Goal: Task Accomplishment & Management: Manage account settings

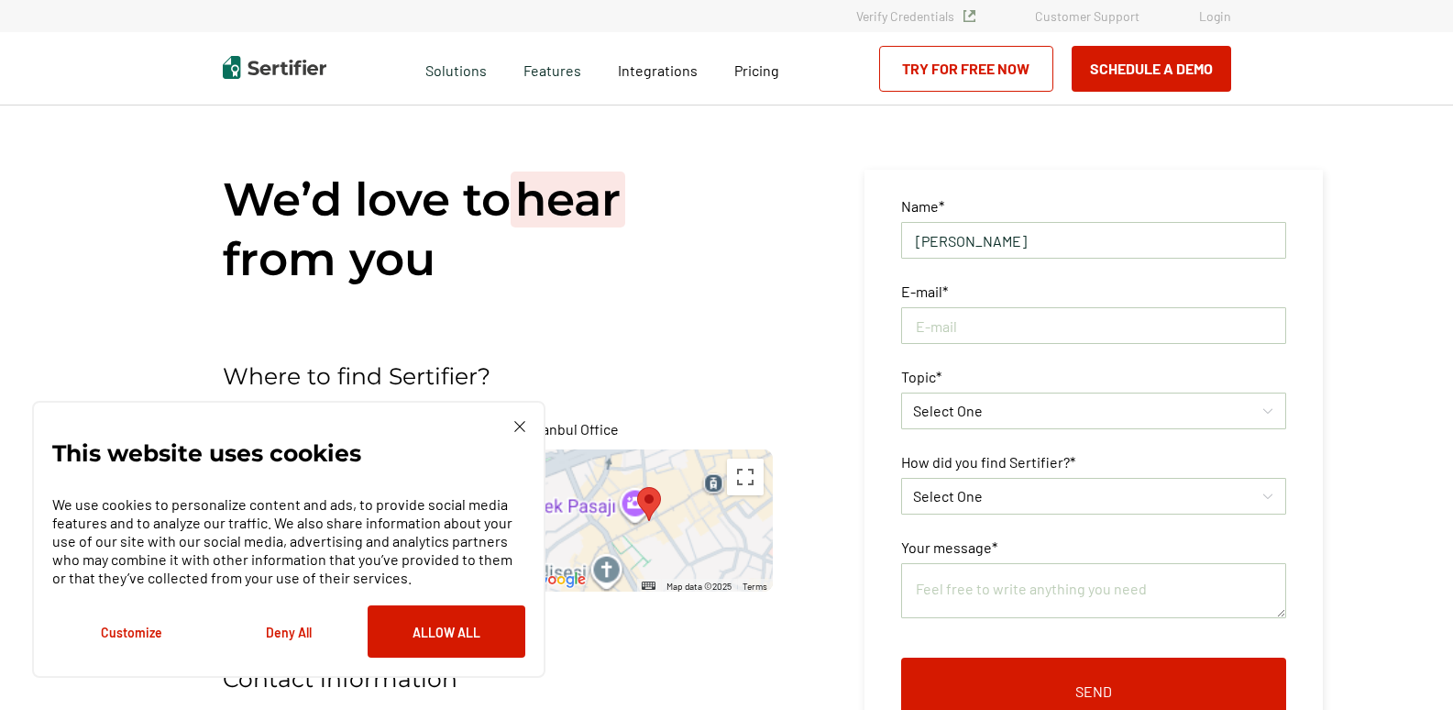
type input "[PERSON_NAME]"
type input "Brittany.Nelson@Carahsoft.com"
click at [1041, 402] on div "Select One" at bounding box center [1084, 411] width 343 height 22
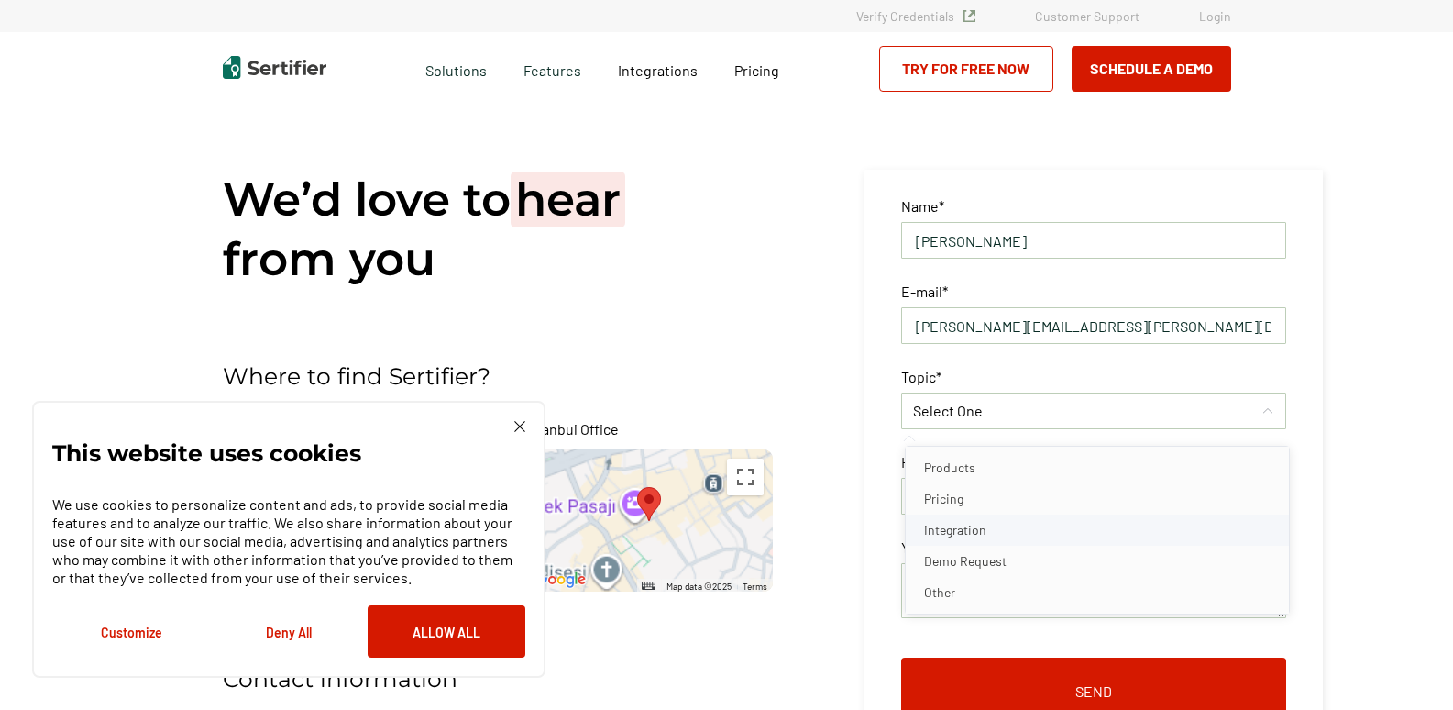
scroll to position [92, 0]
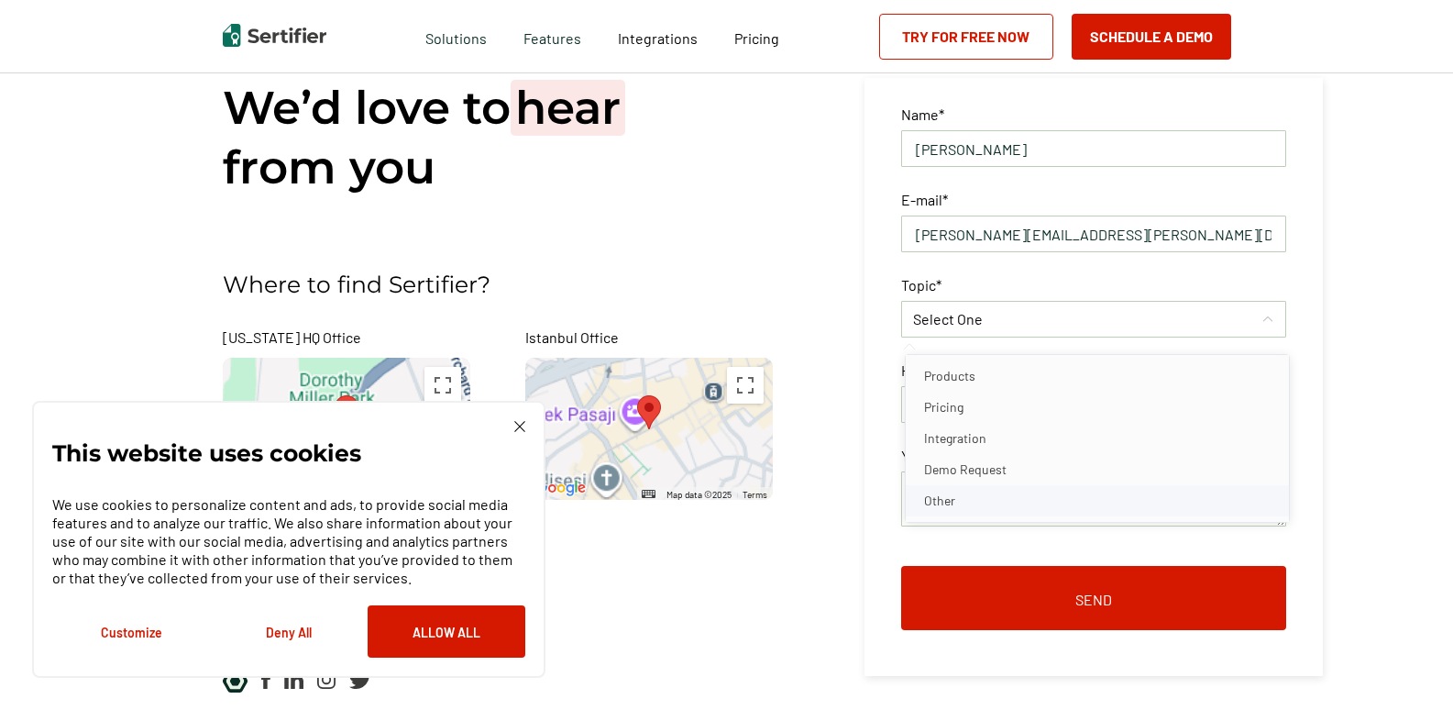
click at [1012, 505] on li "Other" at bounding box center [1097, 500] width 383 height 31
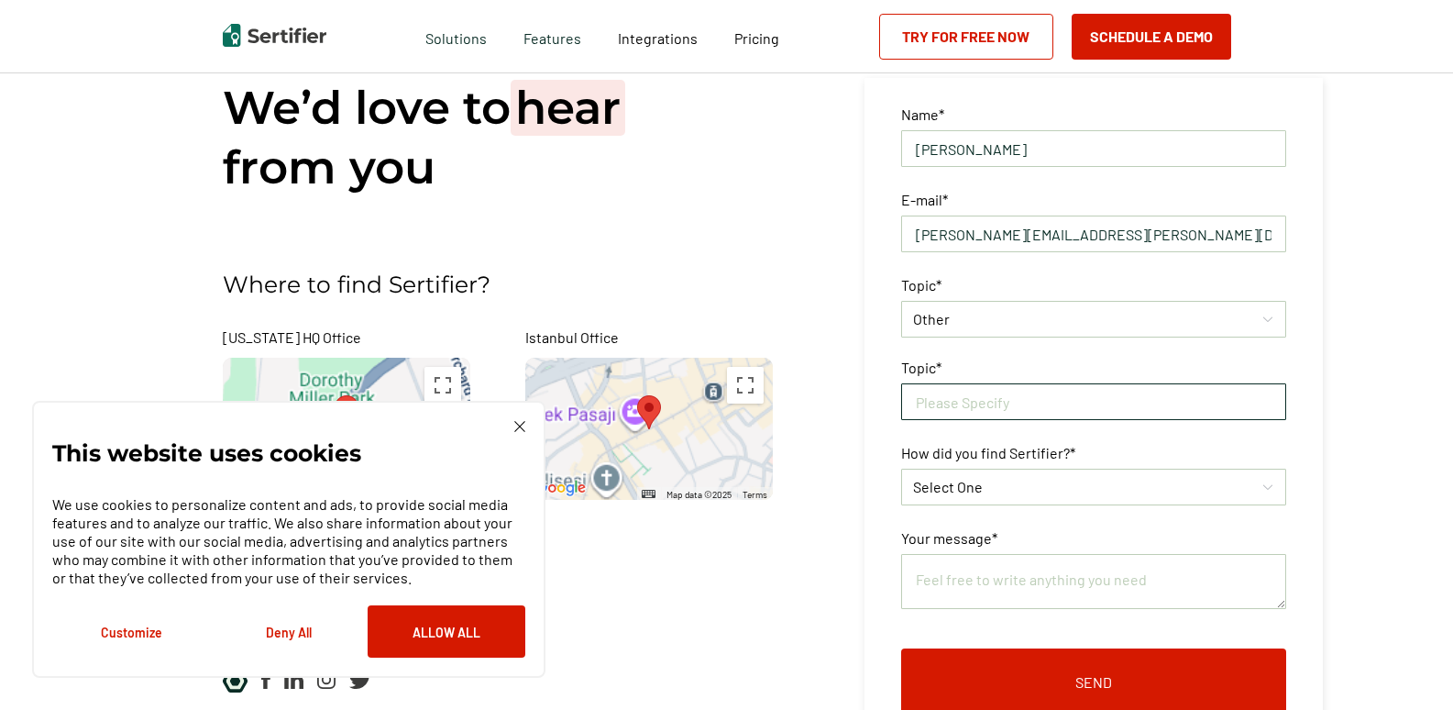
click at [1093, 403] on input "text" at bounding box center [1093, 401] width 385 height 37
click at [1232, 316] on div "Other" at bounding box center [1084, 319] width 343 height 22
click at [1206, 387] on li "Products" at bounding box center [1097, 375] width 383 height 31
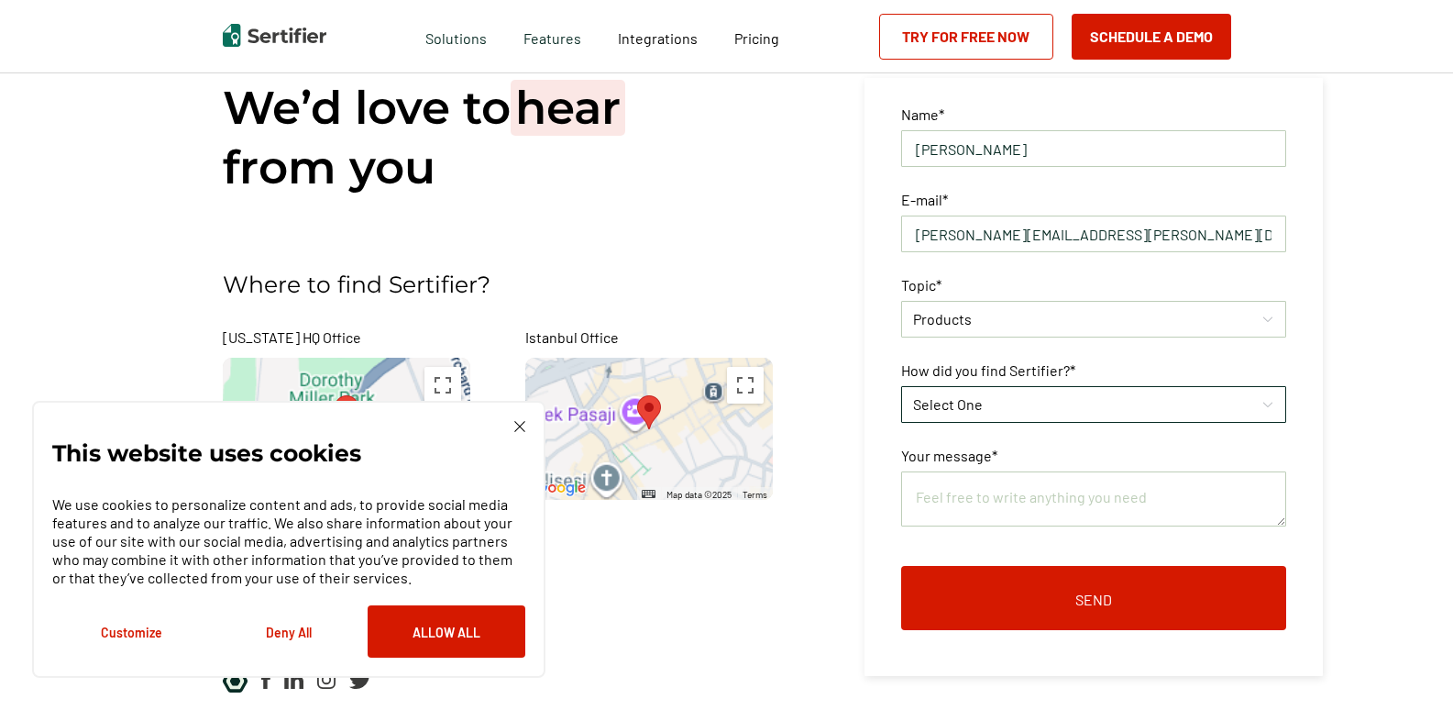
click at [1206, 417] on div "Select One" at bounding box center [1093, 404] width 385 height 37
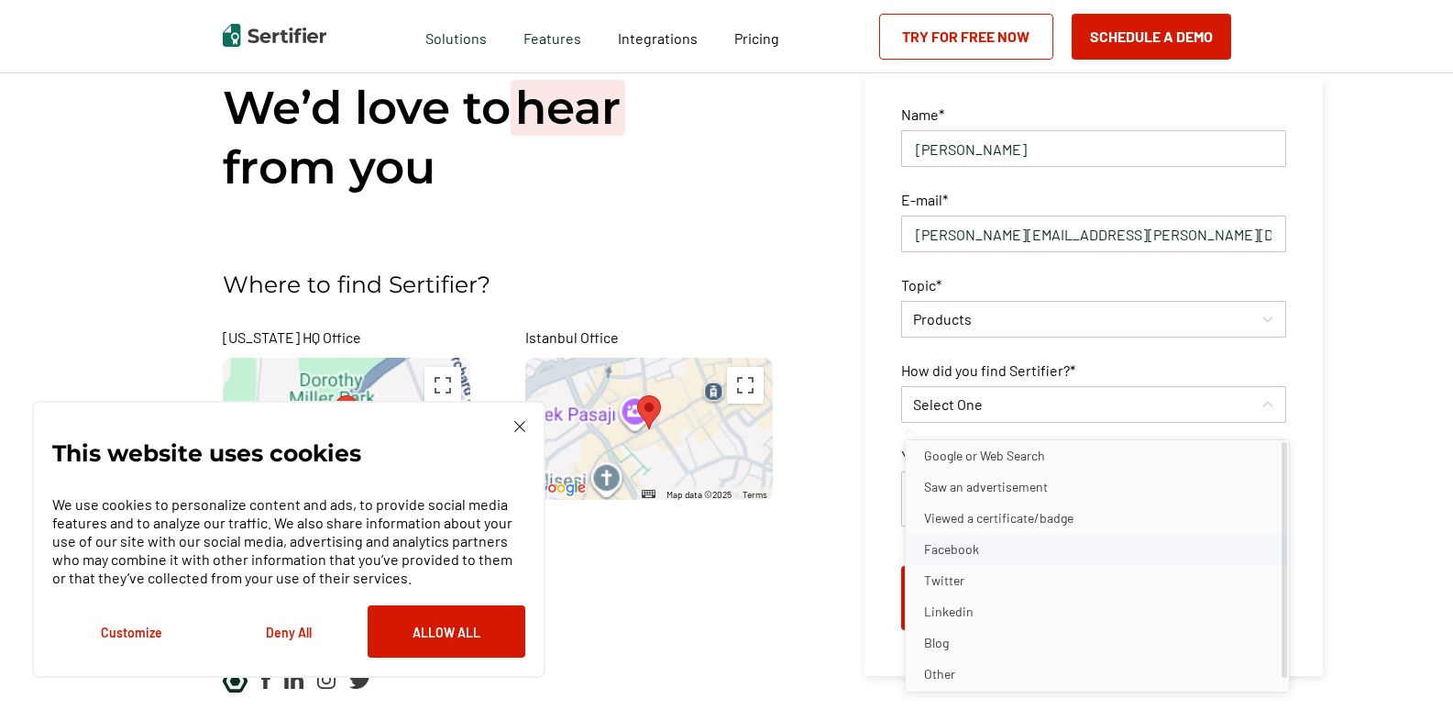
scroll to position [9, 0]
click at [1075, 674] on li "Other" at bounding box center [1097, 670] width 383 height 31
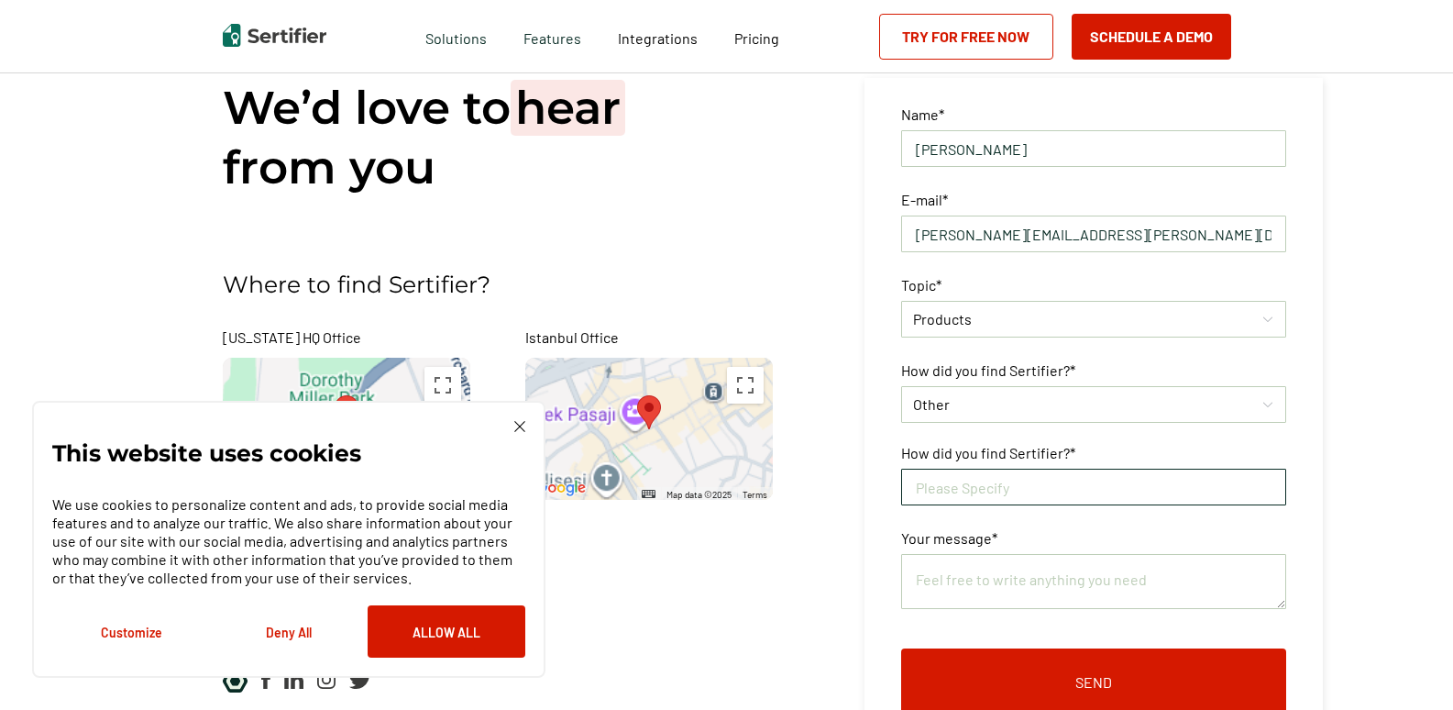
click at [1071, 500] on input "text" at bounding box center [1093, 486] width 385 height 37
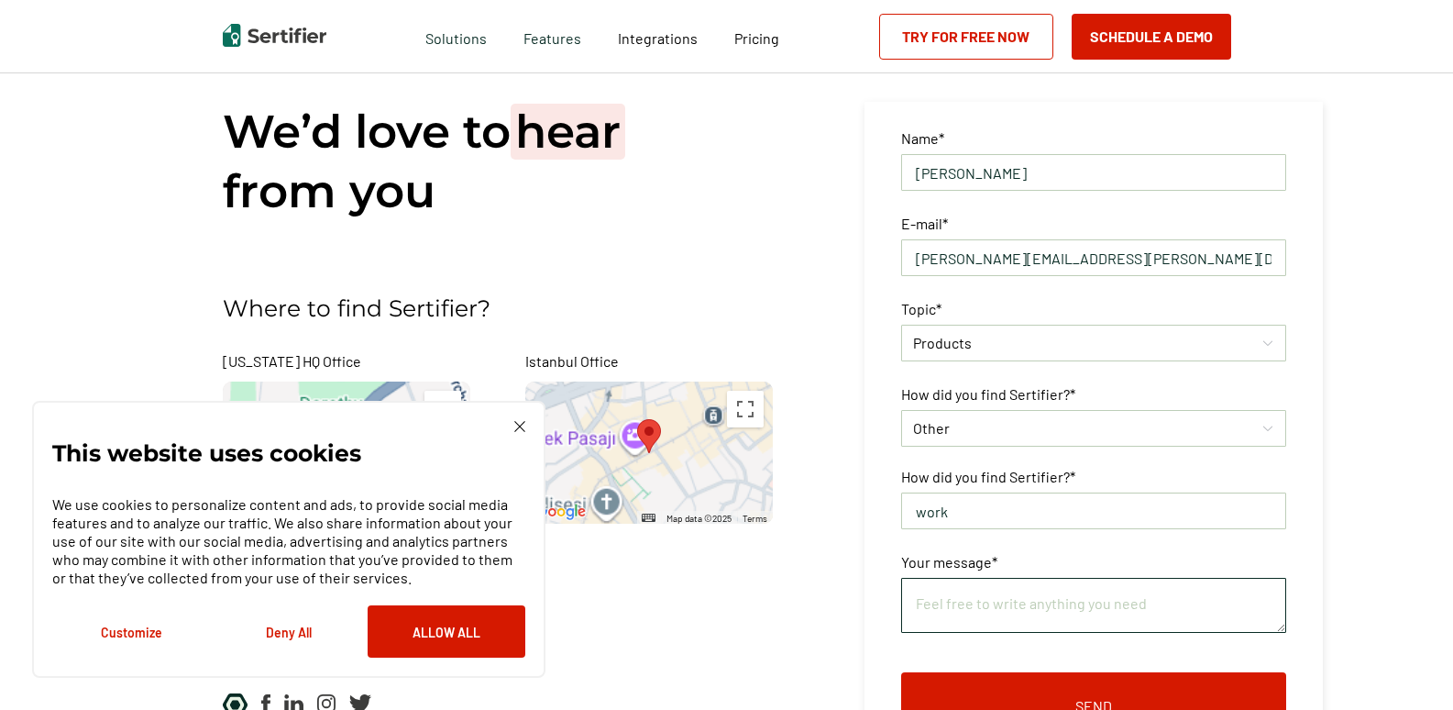
scroll to position [0, 0]
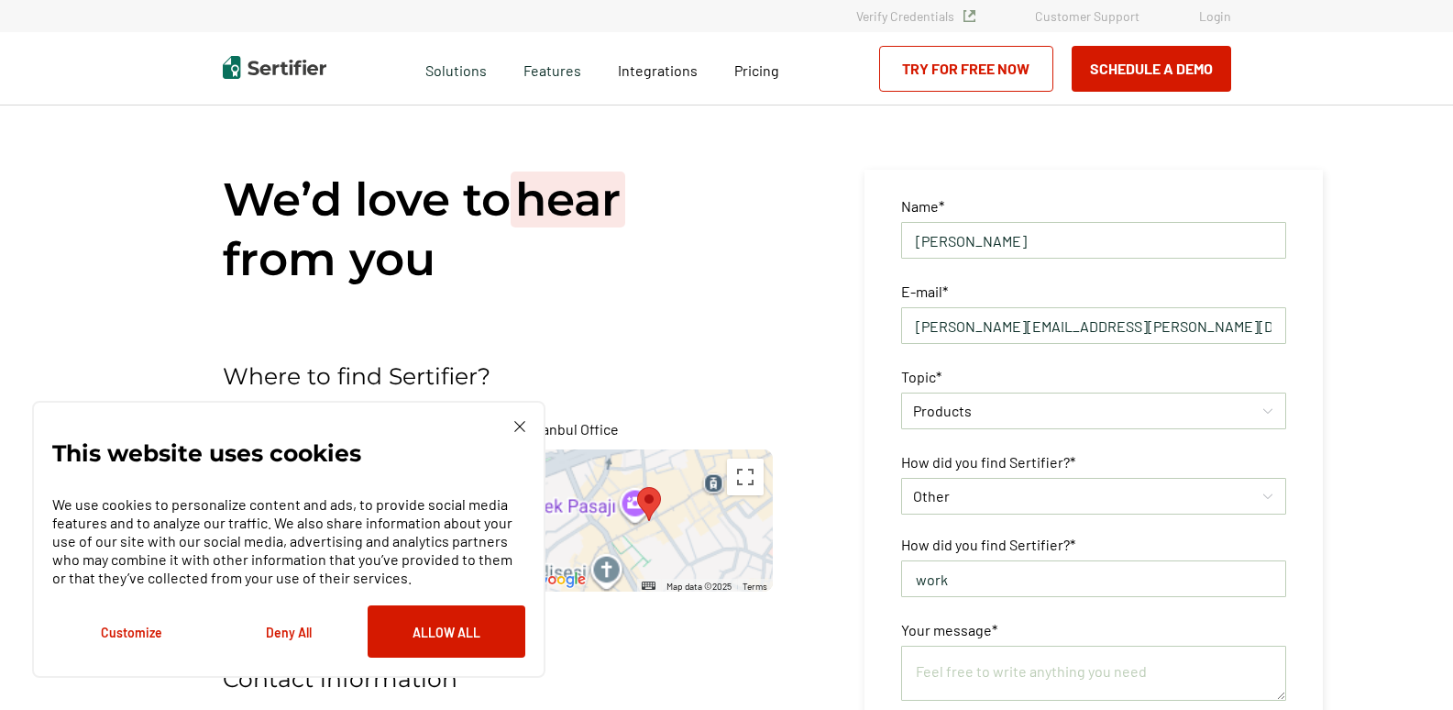
type input "work"
click at [527, 425] on div "This website uses cookies We use cookies to personalize content and ads, to pro…" at bounding box center [288, 539] width 513 height 277
click at [515, 424] on img at bounding box center [519, 426] width 11 height 11
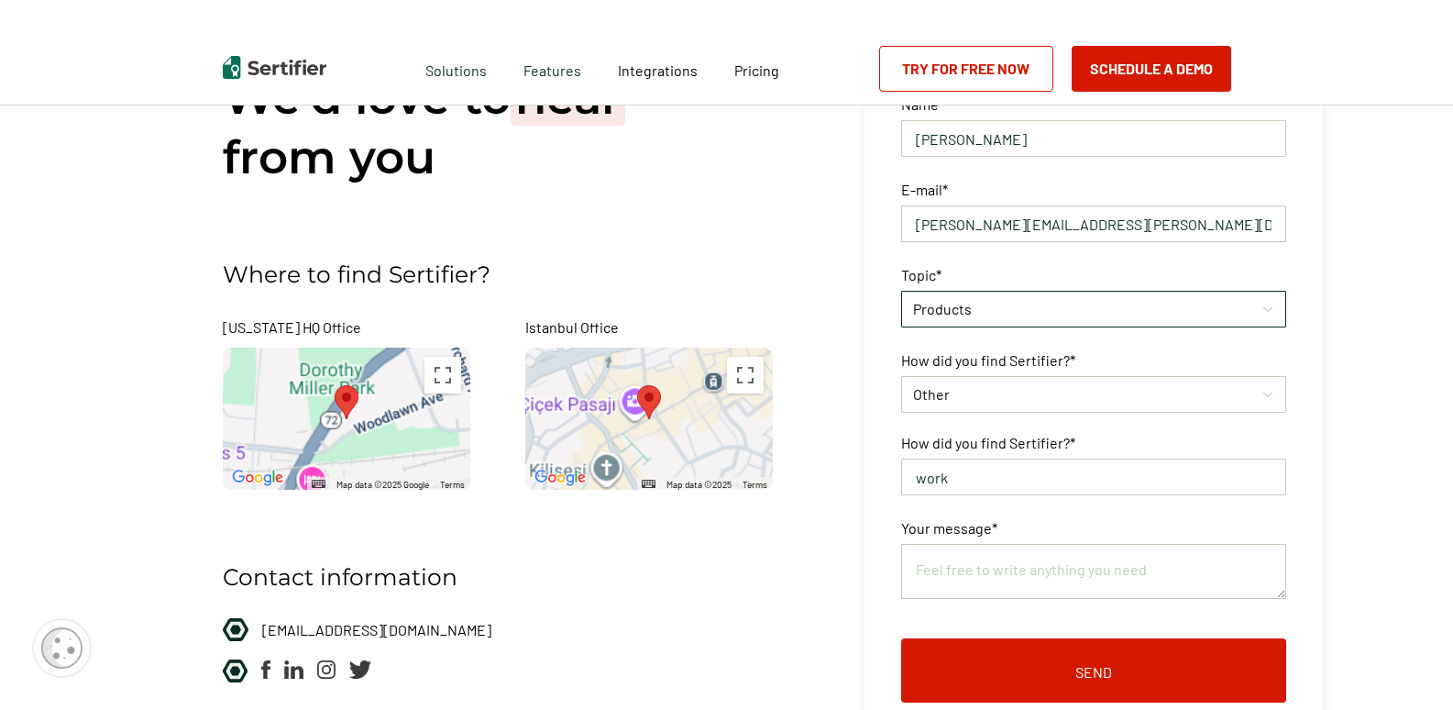
scroll to position [275, 0]
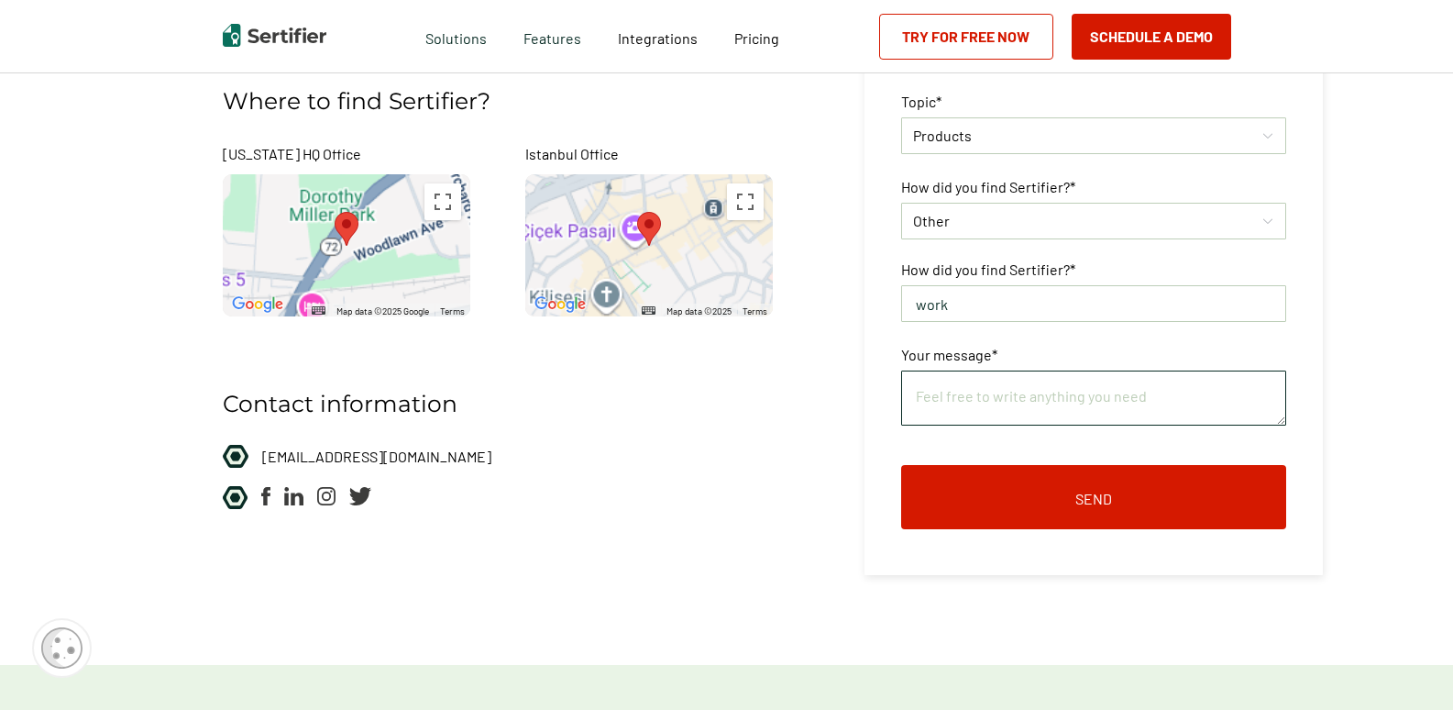
click at [1227, 411] on textarea at bounding box center [1093, 397] width 385 height 55
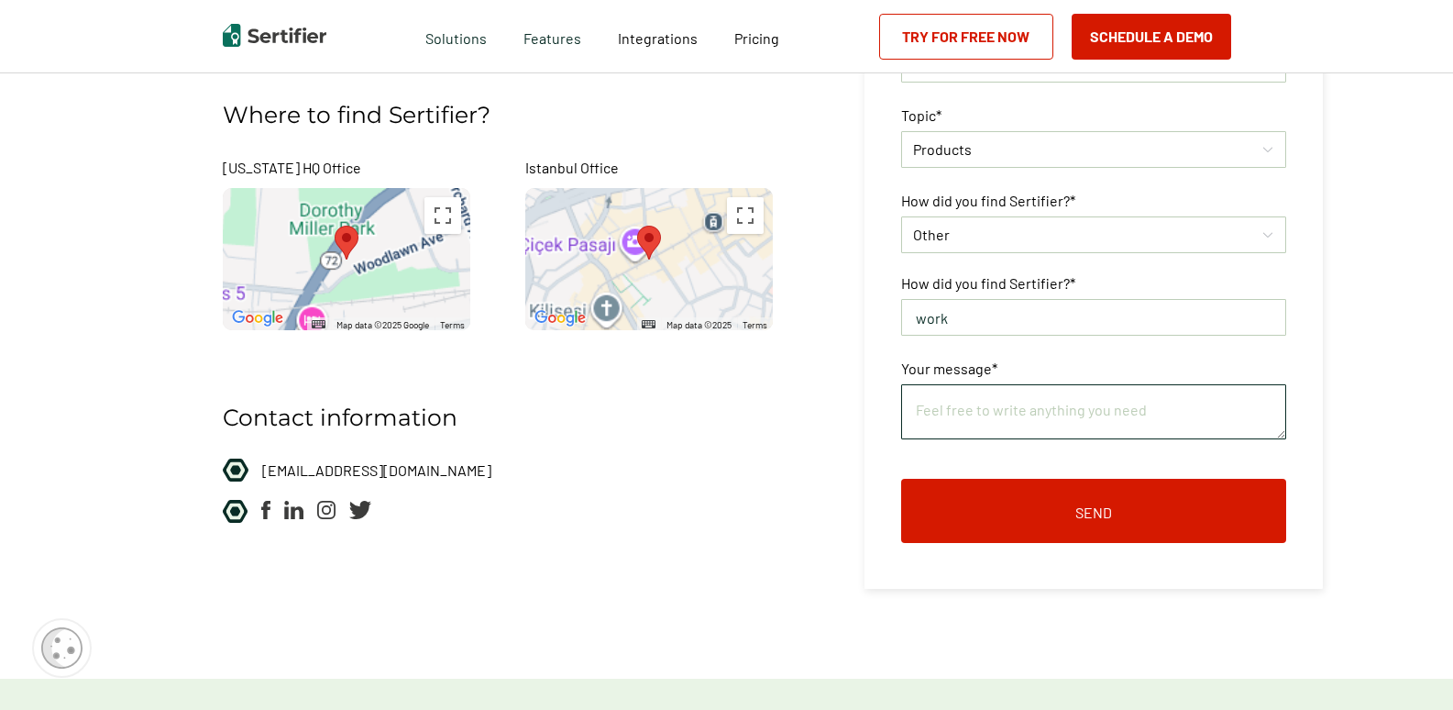
scroll to position [0, 0]
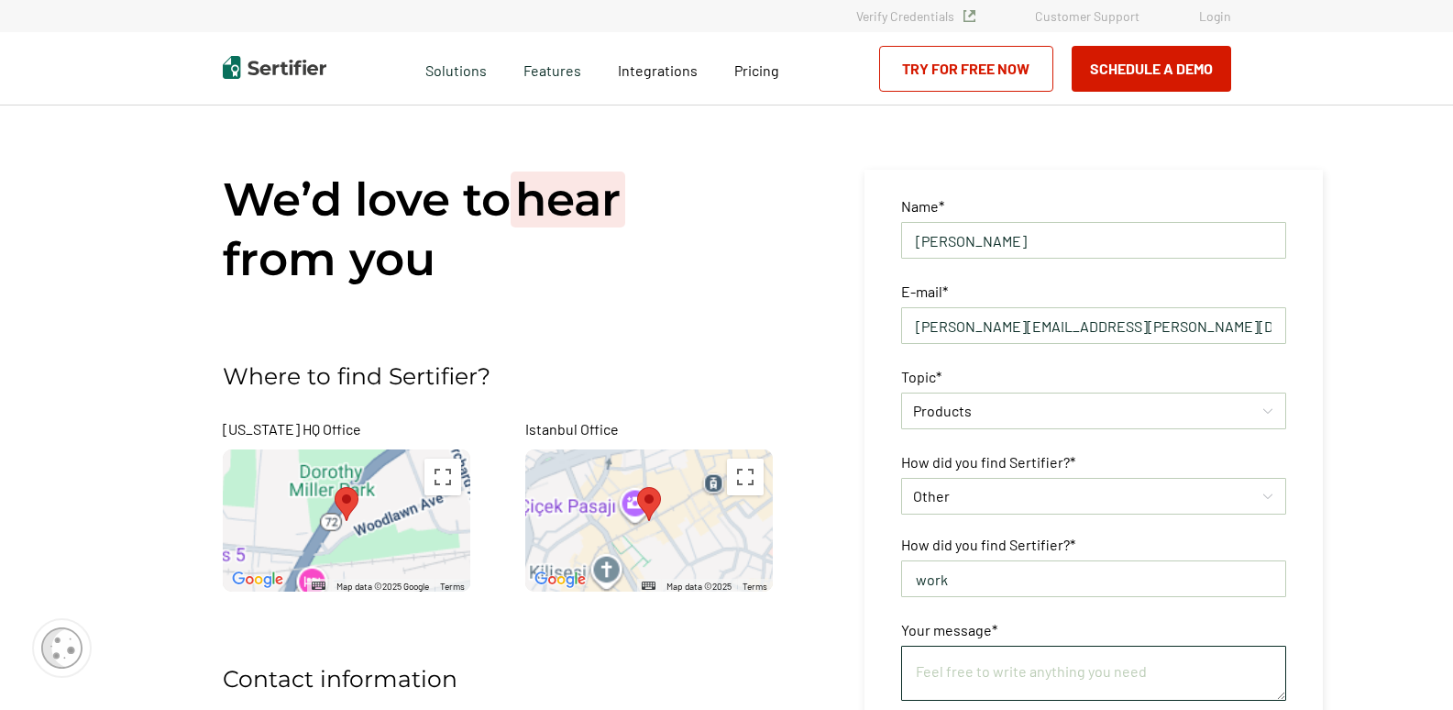
click at [1093, 664] on textarea at bounding box center [1093, 672] width 385 height 55
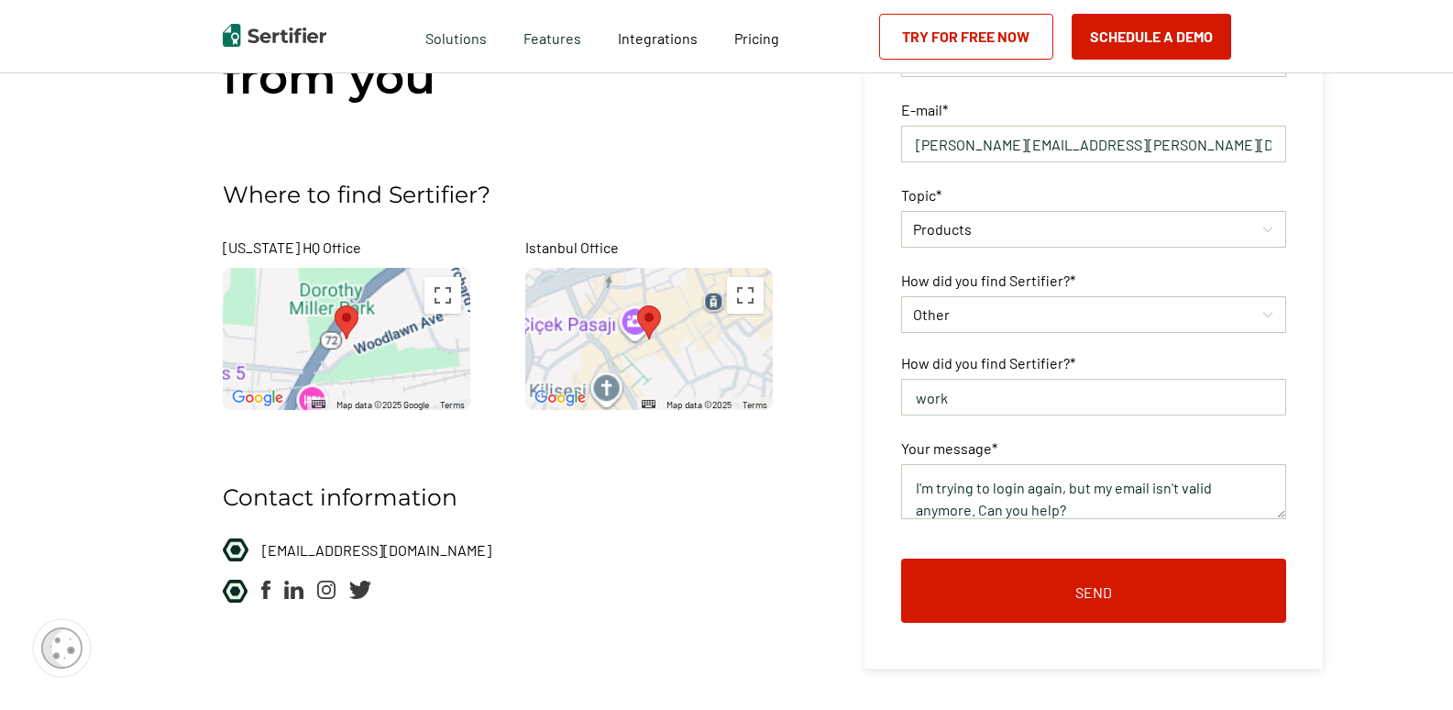
scroll to position [183, 0]
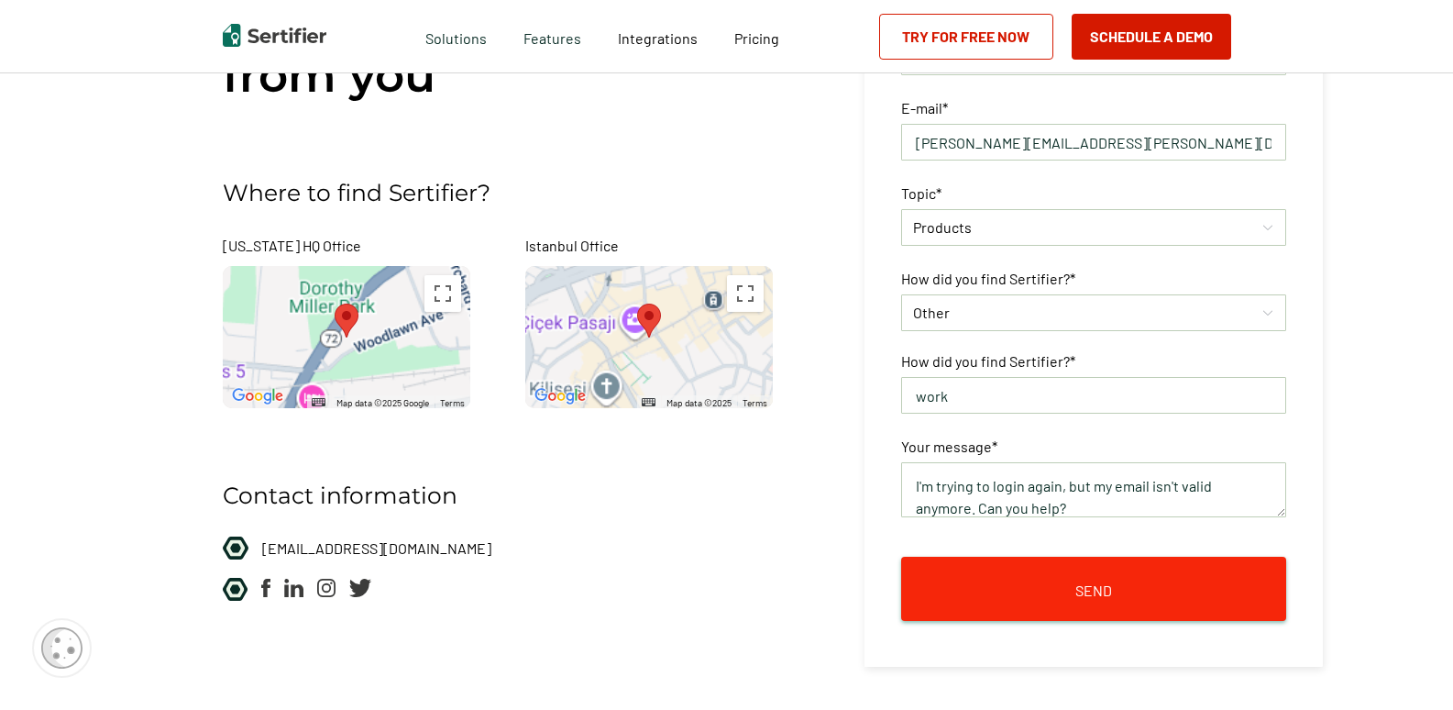
type textarea "I'm trying to login again, but my email isn't valid anymore. Can you help?"
click at [1231, 580] on button "Send" at bounding box center [1093, 588] width 385 height 64
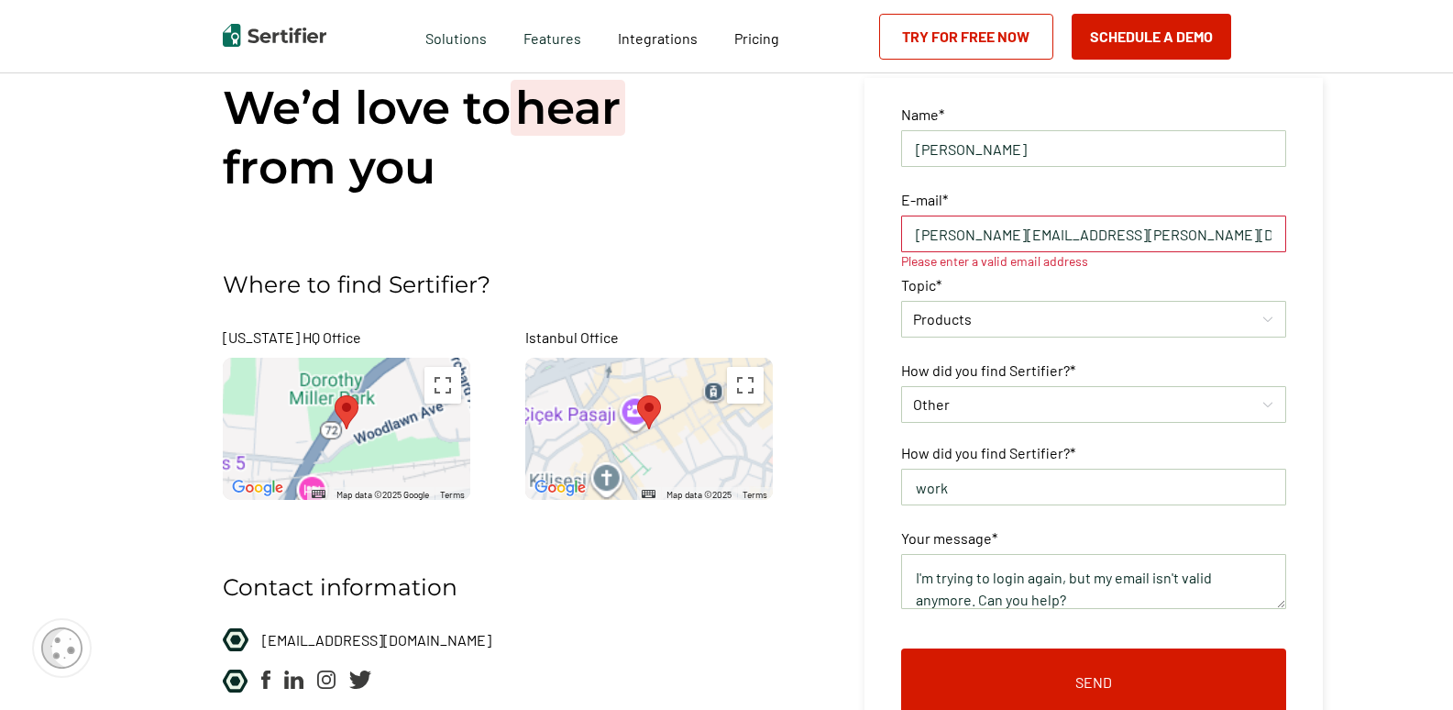
scroll to position [0, 0]
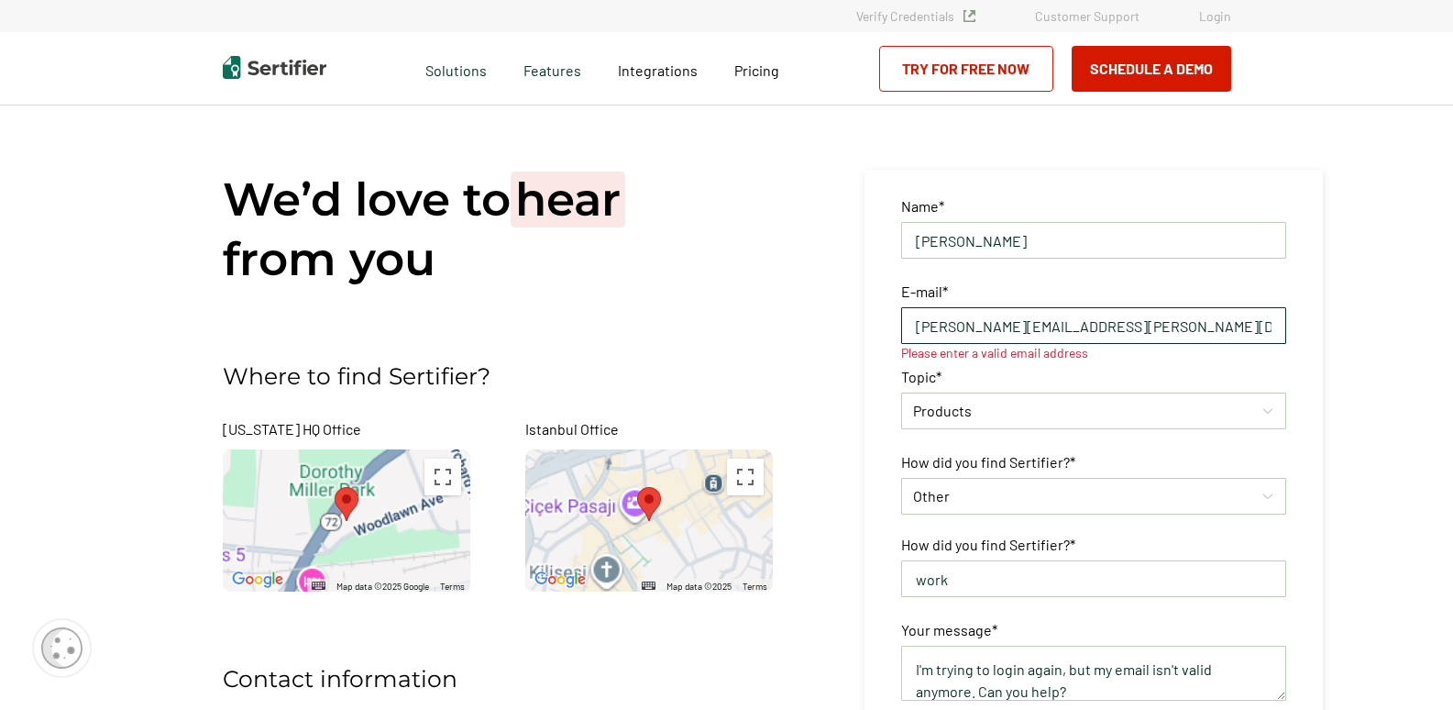
click at [929, 323] on input "Brittany.Nelson@Carahsoft.com" at bounding box center [1093, 325] width 385 height 37
click at [982, 325] on input "brittany.Nelson@Carahsoft.com" at bounding box center [1093, 325] width 385 height 37
click at [1038, 328] on input "brittany.nelson@Carahsoft.com" at bounding box center [1093, 325] width 385 height 37
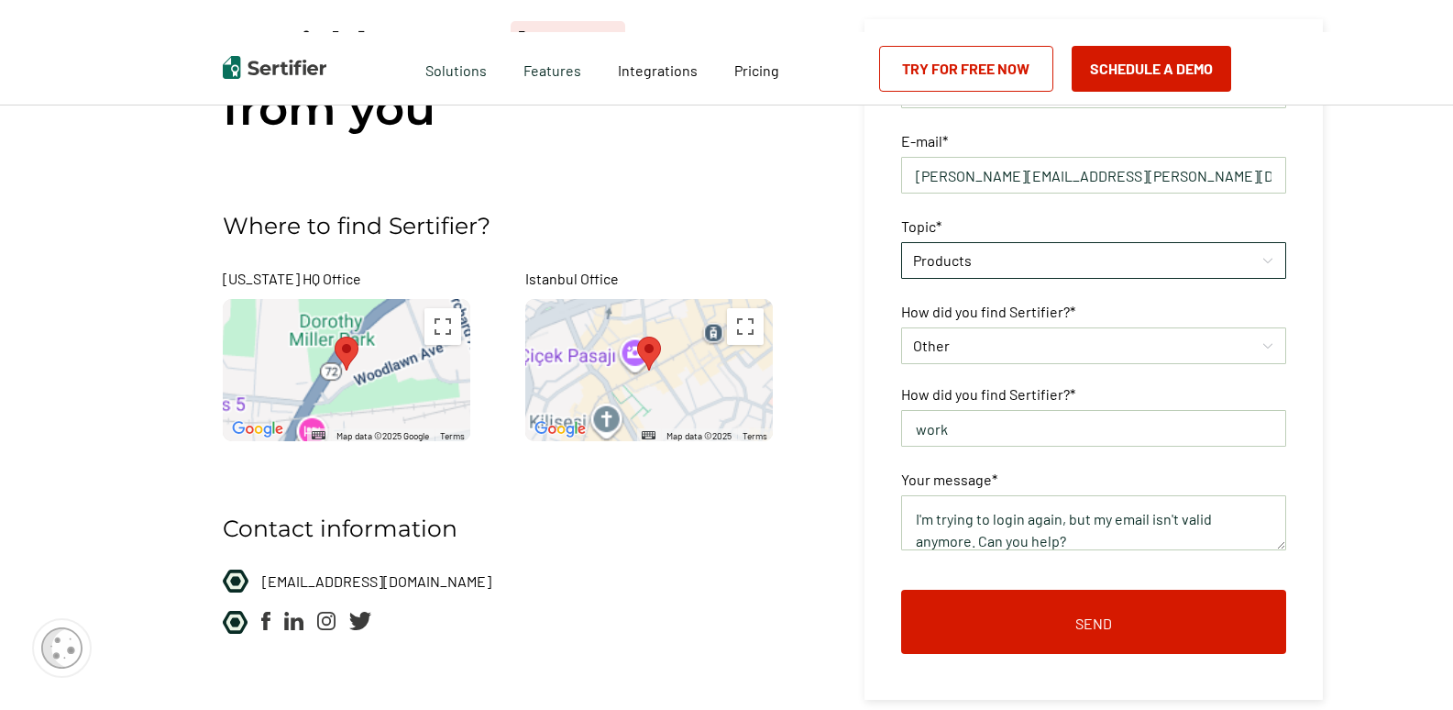
scroll to position [367, 0]
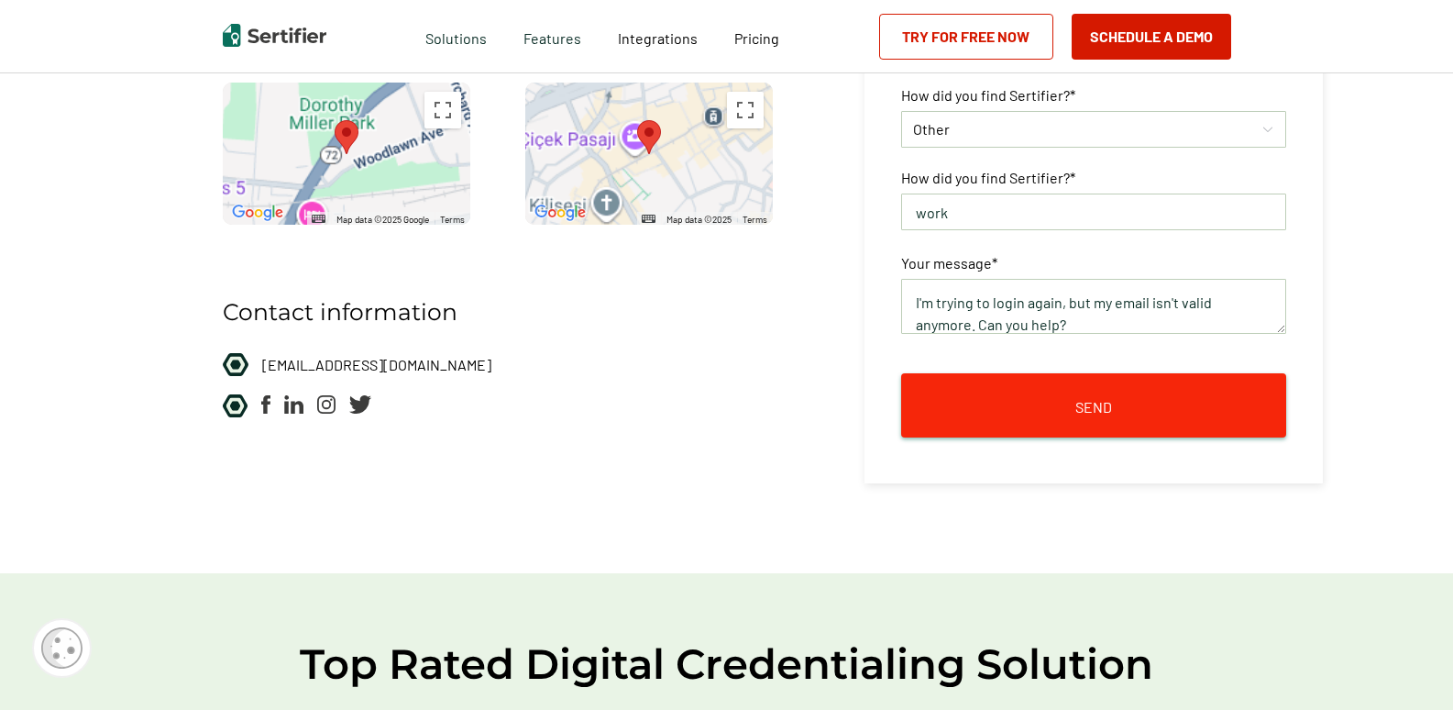
type input "[PERSON_NAME][EMAIL_ADDRESS][PERSON_NAME][DOMAIN_NAME]"
click at [1176, 406] on button "Send" at bounding box center [1093, 405] width 385 height 64
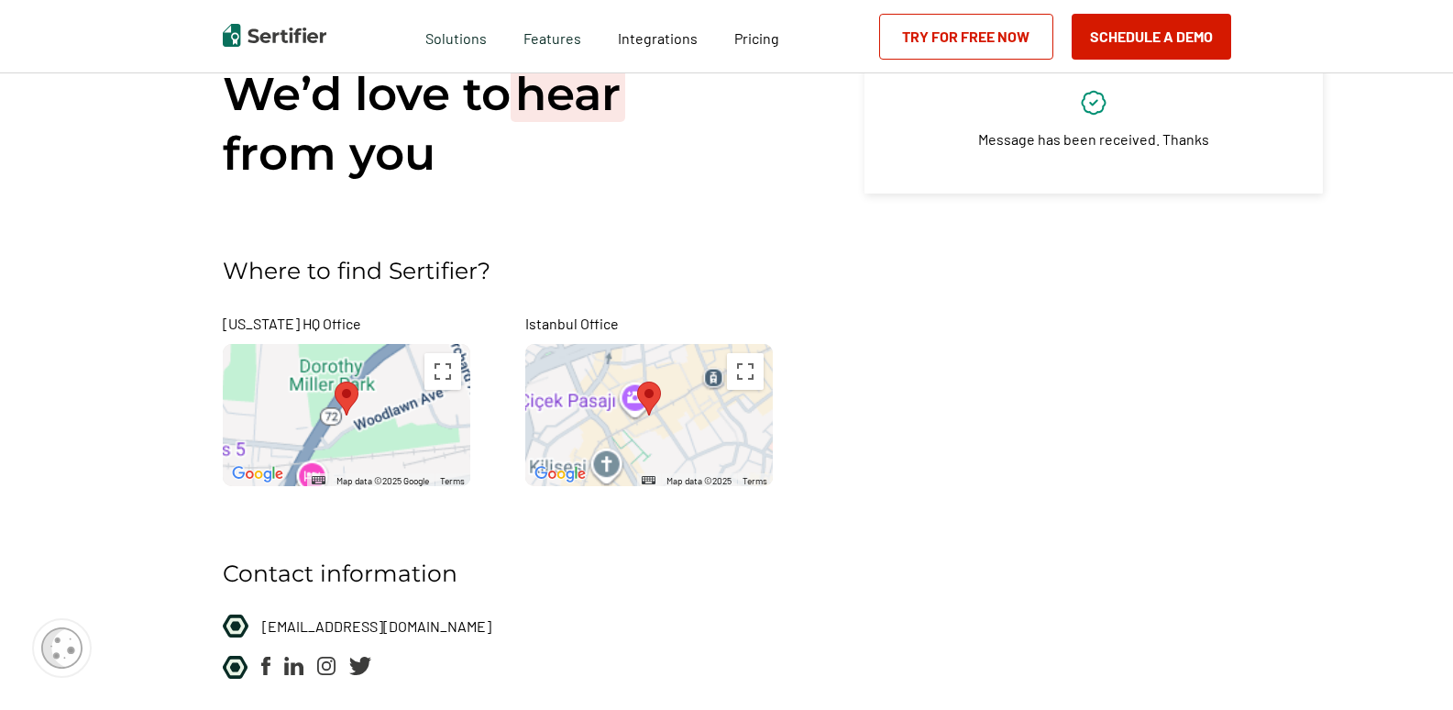
scroll to position [0, 0]
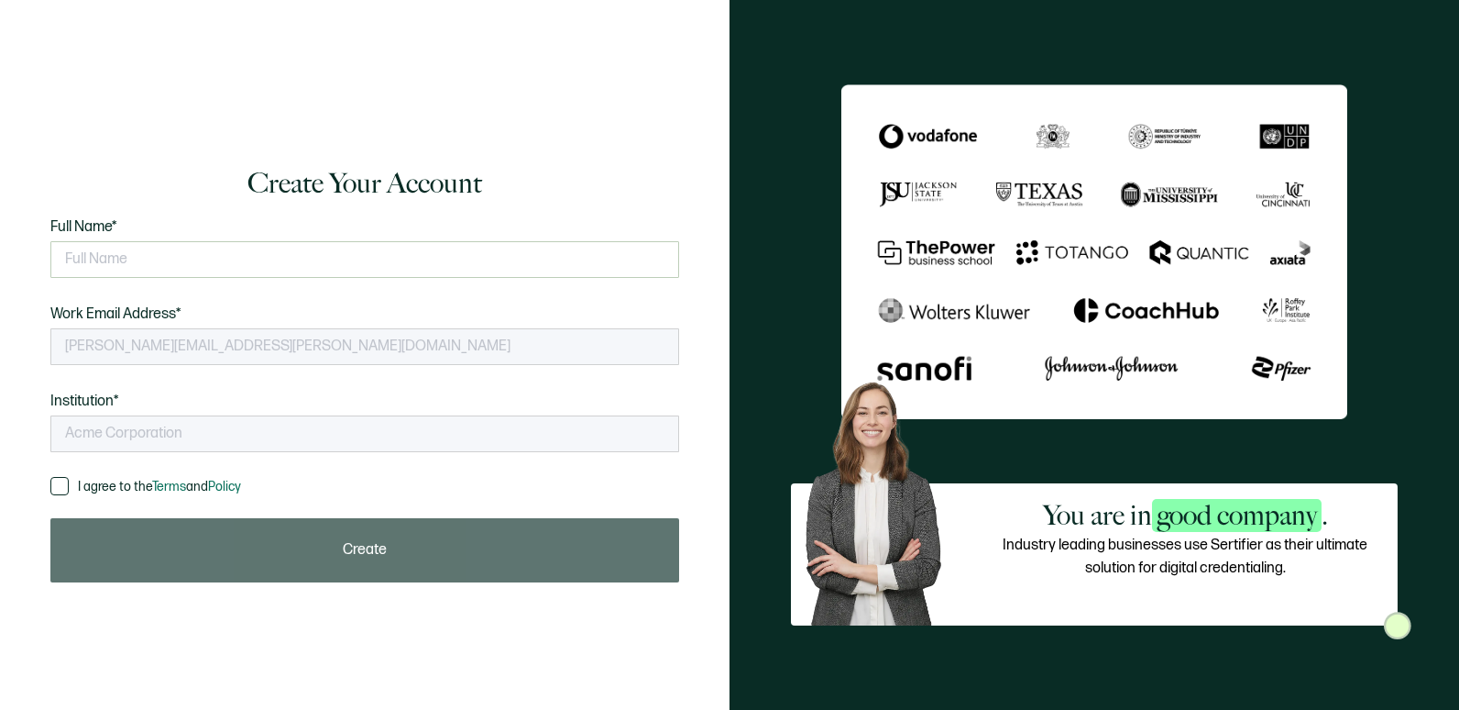
type input "Carahsoft Technology Corp."
click at [168, 270] on input "text" at bounding box center [364, 259] width 629 height 37
type input "Brittany Nelson"
click at [237, 257] on input "Brittany Nelson" at bounding box center [364, 259] width 629 height 37
click at [105, 478] on span "I agree to the Terms and Policy" at bounding box center [155, 487] width 172 height 18
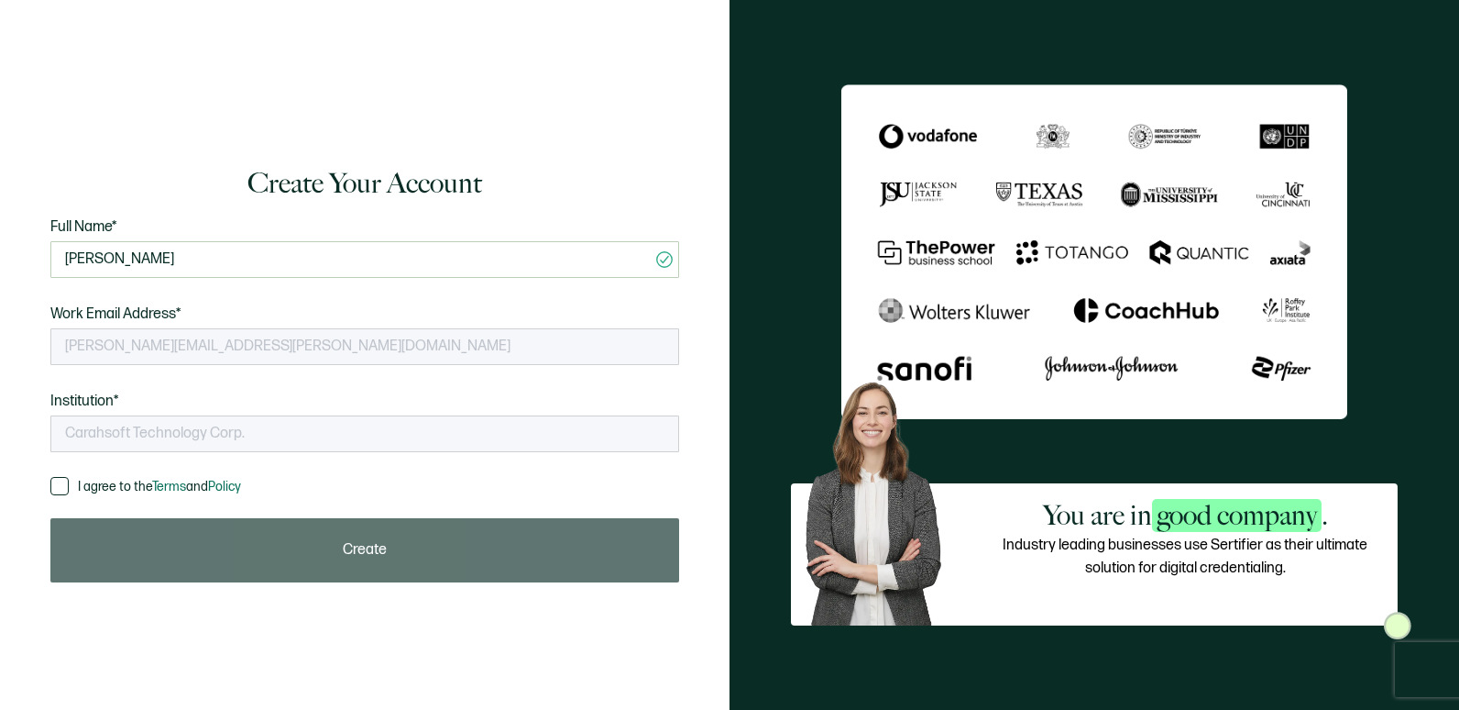
click at [69, 477] on input "I agree to the Terms and Policy" at bounding box center [69, 477] width 0 height 0
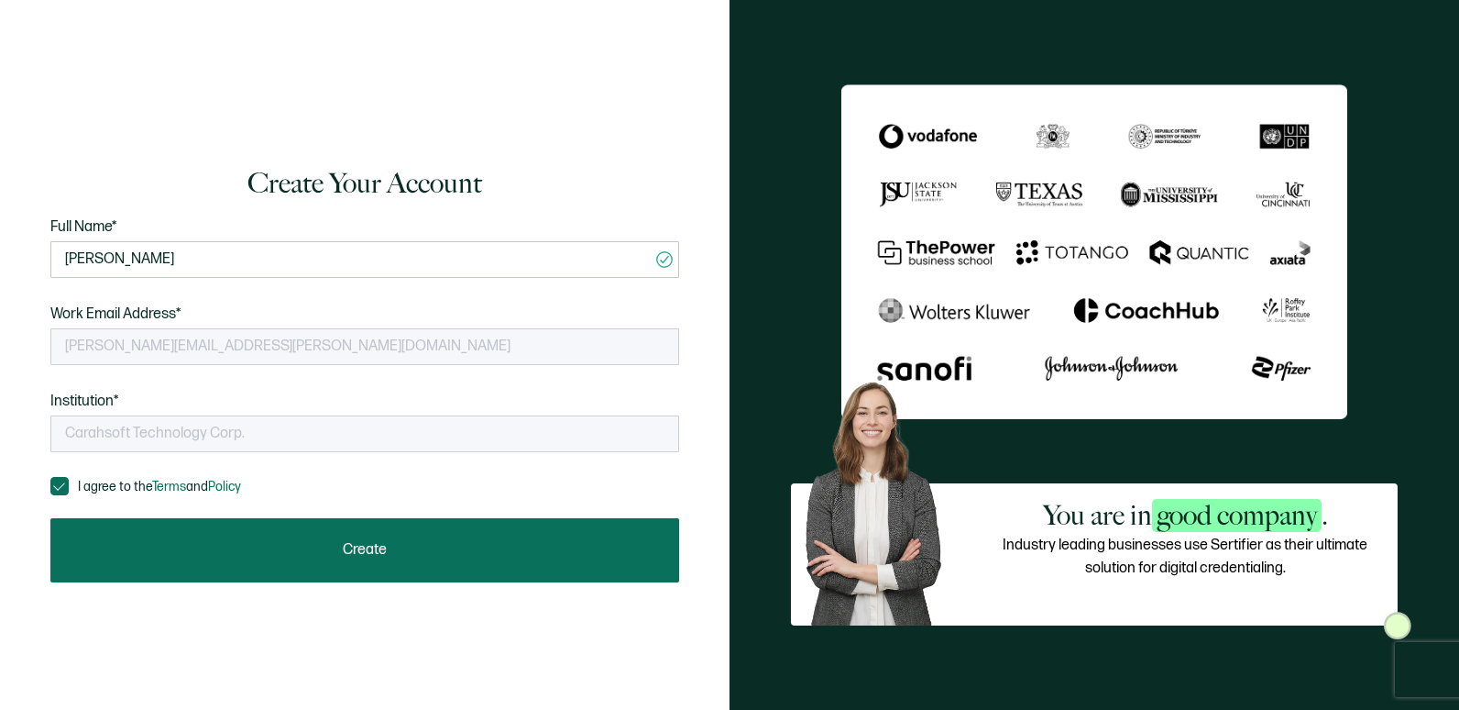
click at [126, 540] on button "Create" at bounding box center [364, 550] width 629 height 64
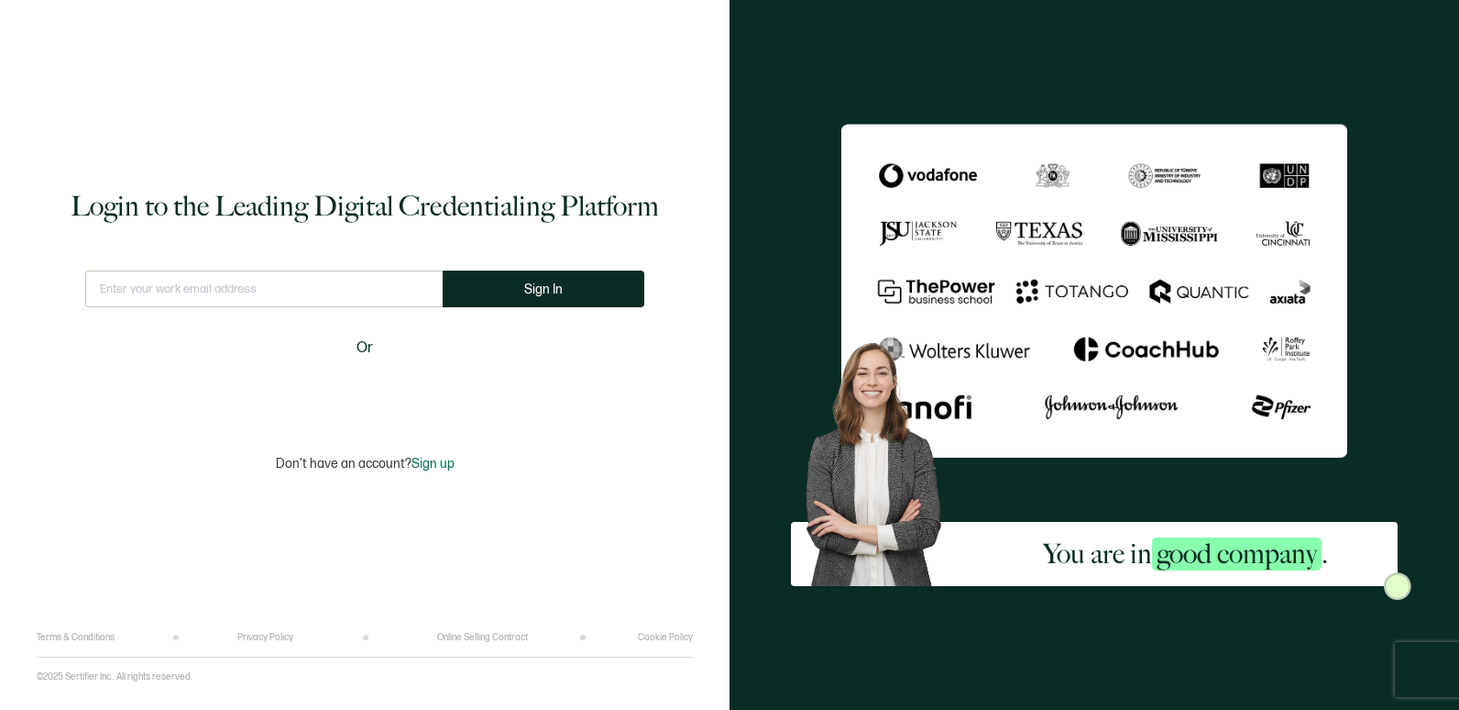
click at [254, 282] on input "text" at bounding box center [264, 288] width 358 height 37
type input "[PERSON_NAME][EMAIL_ADDRESS][PERSON_NAME][DOMAIN_NAME]"
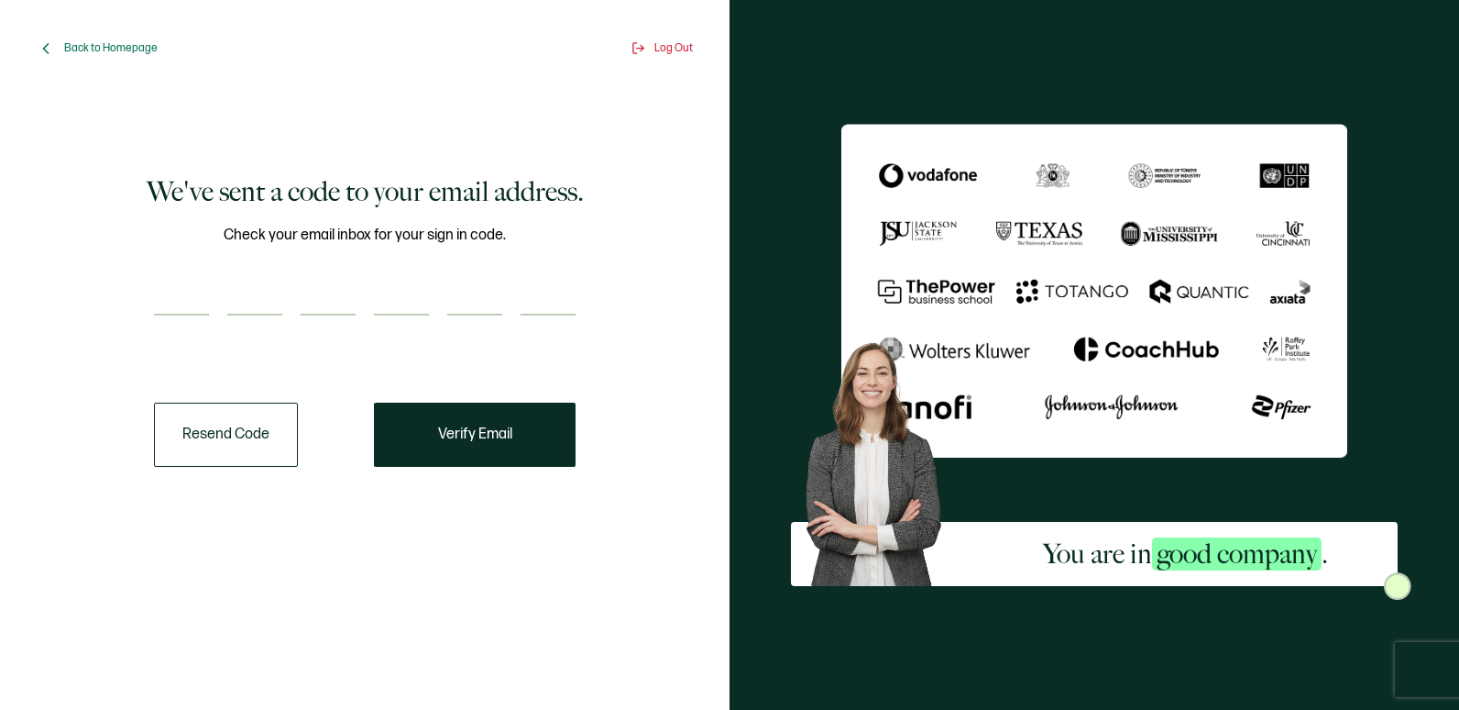
click at [198, 306] on input "number" at bounding box center [181, 297] width 55 height 37
type input "4"
type input "6"
type input "5"
type input "4"
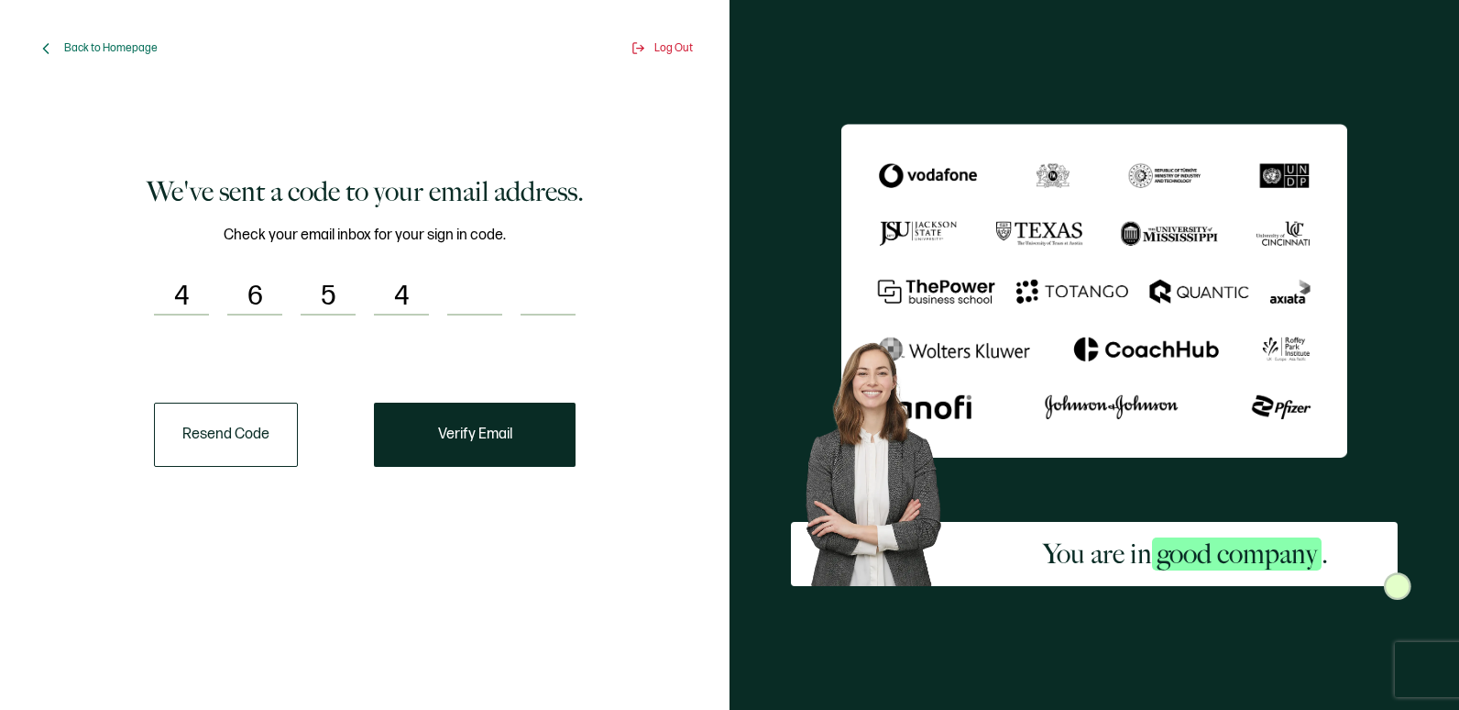
type input "6"
